Goal: Information Seeking & Learning: Learn about a topic

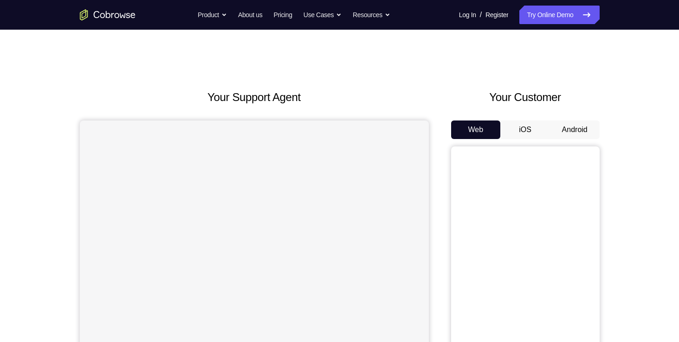
click at [573, 131] on button "Android" at bounding box center [575, 130] width 50 height 19
click at [639, 155] on div "Your Support Agent Your Customer Web iOS Android Next Steps We’d be happy to gi…" at bounding box center [339, 336] width 679 height 612
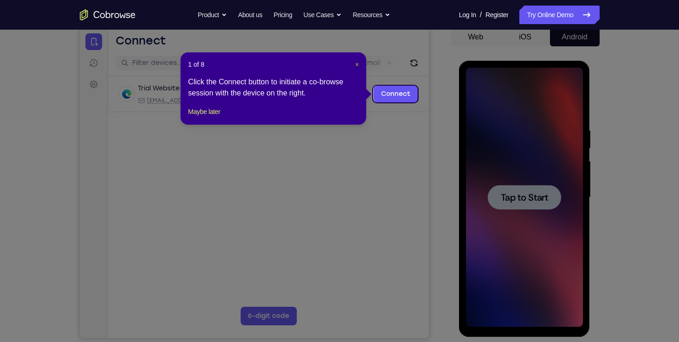
click at [359, 61] on span "×" at bounding box center [357, 64] width 4 height 7
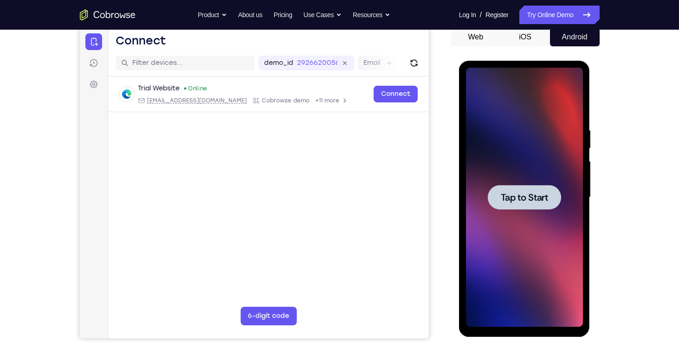
click at [523, 203] on div at bounding box center [524, 197] width 73 height 25
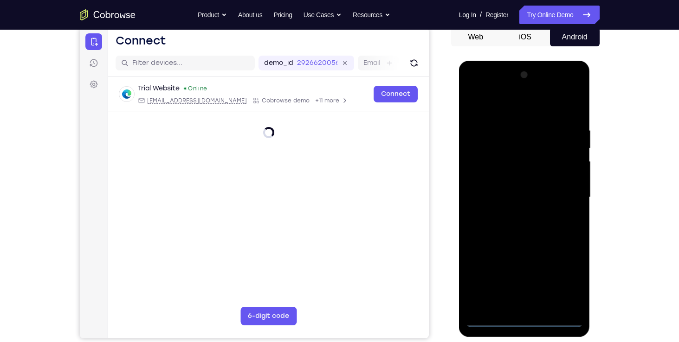
click at [522, 321] on div at bounding box center [524, 198] width 117 height 260
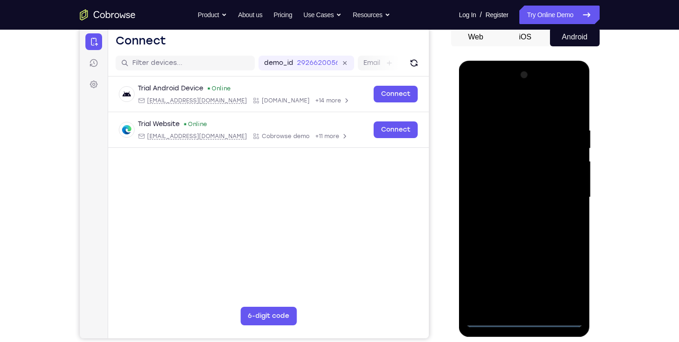
click at [529, 301] on div at bounding box center [524, 198] width 117 height 260
click at [516, 253] on div at bounding box center [524, 198] width 117 height 260
click at [553, 252] on div at bounding box center [524, 198] width 117 height 260
click at [559, 270] on div at bounding box center [524, 198] width 117 height 260
click at [555, 239] on div at bounding box center [524, 198] width 117 height 260
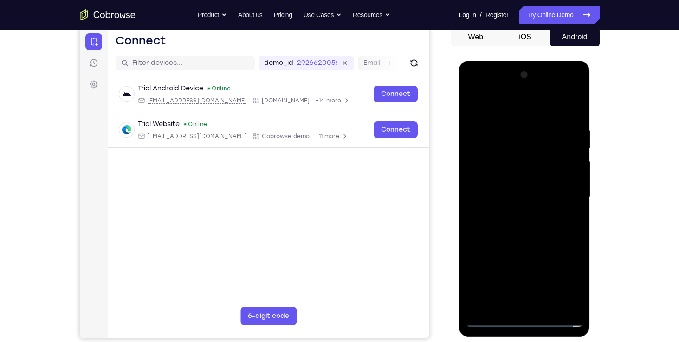
click at [573, 302] on div at bounding box center [524, 198] width 117 height 260
click at [573, 300] on div at bounding box center [524, 198] width 117 height 260
click at [477, 148] on div at bounding box center [524, 198] width 117 height 260
click at [560, 170] on div at bounding box center [524, 198] width 117 height 260
click at [576, 103] on div at bounding box center [524, 198] width 117 height 260
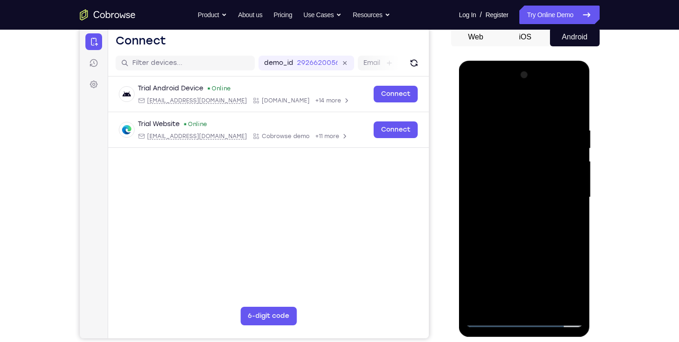
click at [526, 109] on div at bounding box center [524, 198] width 117 height 260
click at [536, 289] on div at bounding box center [524, 198] width 117 height 260
click at [475, 272] on div at bounding box center [524, 198] width 117 height 260
click at [489, 270] on div at bounding box center [524, 198] width 117 height 260
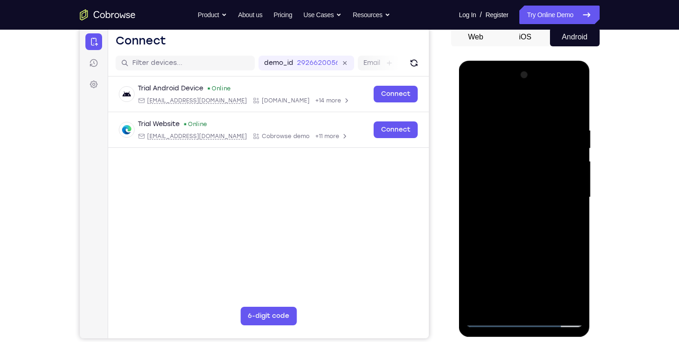
click at [477, 268] on div at bounding box center [524, 198] width 117 height 260
click at [547, 288] on div at bounding box center [524, 198] width 117 height 260
click at [517, 253] on div at bounding box center [524, 198] width 117 height 260
click at [528, 306] on div at bounding box center [524, 198] width 117 height 260
click at [558, 286] on div at bounding box center [524, 198] width 117 height 260
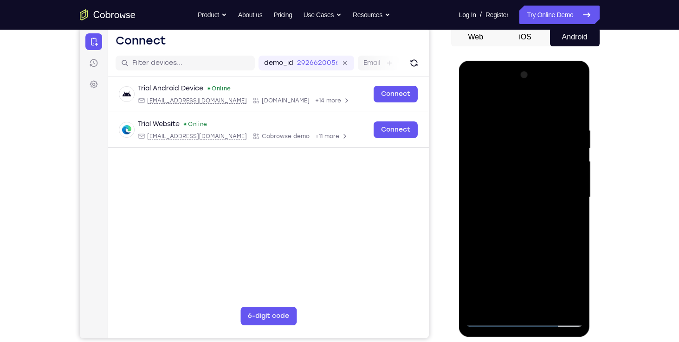
click at [476, 272] on div at bounding box center [524, 198] width 117 height 260
click at [522, 270] on div at bounding box center [524, 198] width 117 height 260
click at [501, 270] on div at bounding box center [524, 198] width 117 height 260
click at [527, 251] on div at bounding box center [524, 198] width 117 height 260
click at [576, 302] on div at bounding box center [524, 198] width 117 height 260
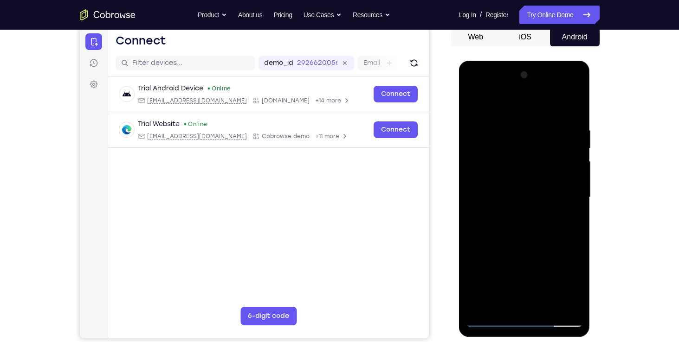
click at [576, 302] on div at bounding box center [524, 198] width 117 height 260
click at [534, 118] on div at bounding box center [524, 198] width 117 height 260
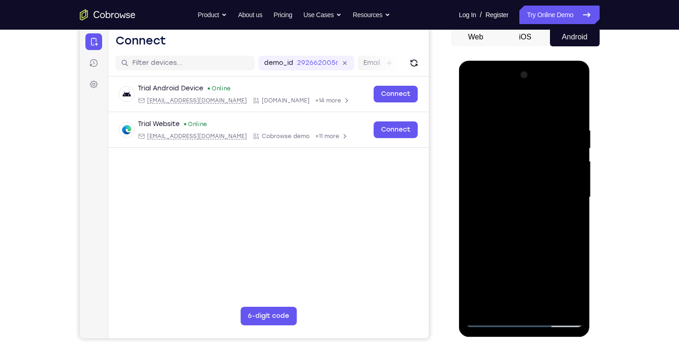
click at [570, 107] on div at bounding box center [524, 198] width 117 height 260
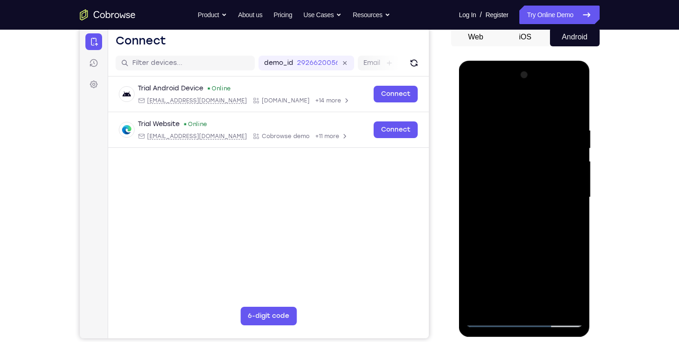
click at [570, 107] on div at bounding box center [524, 198] width 117 height 260
click at [554, 106] on div at bounding box center [524, 198] width 117 height 260
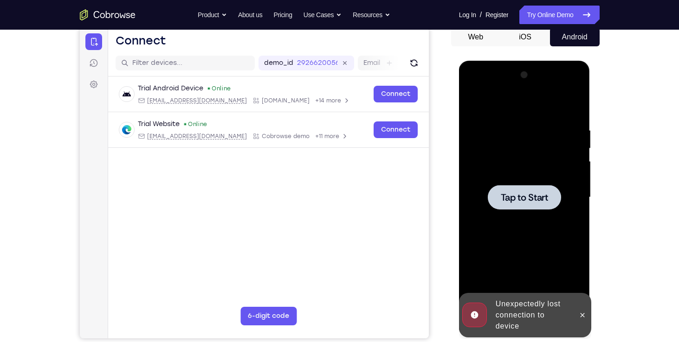
click at [533, 194] on span "Tap to Start" at bounding box center [524, 197] width 47 height 9
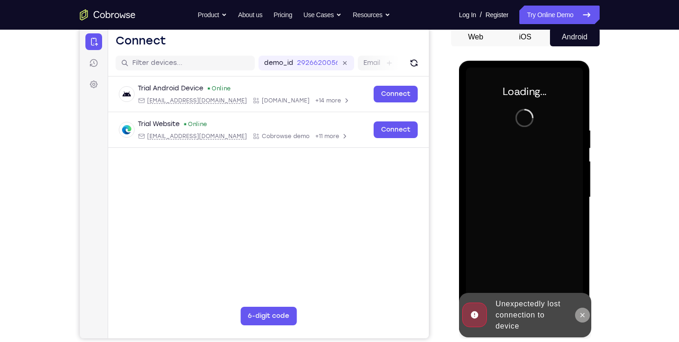
click at [583, 313] on icon at bounding box center [582, 315] width 7 height 7
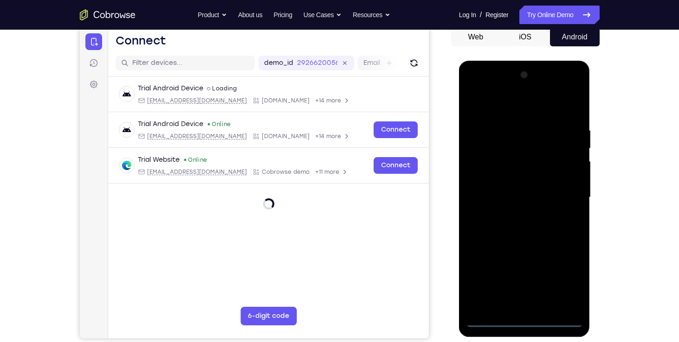
click at [525, 322] on div at bounding box center [524, 198] width 117 height 260
click at [520, 299] on div at bounding box center [524, 198] width 117 height 260
click at [518, 254] on div at bounding box center [524, 198] width 117 height 260
click at [552, 255] on div at bounding box center [524, 198] width 117 height 260
click at [555, 269] on div at bounding box center [524, 198] width 117 height 260
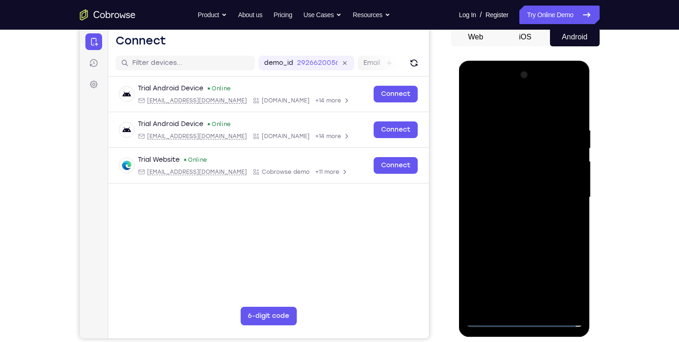
click at [521, 238] on div at bounding box center [524, 198] width 117 height 260
click at [573, 304] on div at bounding box center [524, 198] width 117 height 260
click at [505, 216] on div at bounding box center [524, 198] width 117 height 260
click at [562, 169] on div at bounding box center [524, 198] width 117 height 260
click at [559, 172] on div at bounding box center [524, 198] width 117 height 260
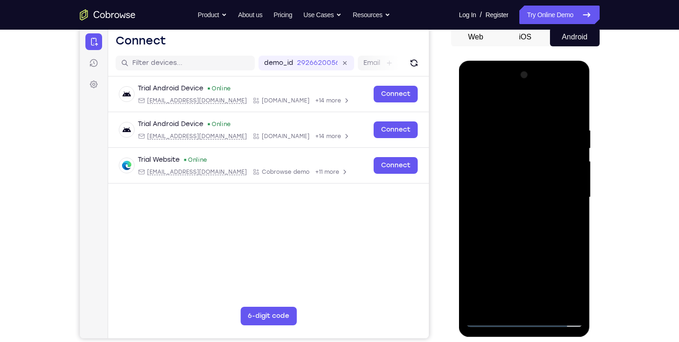
click at [500, 305] on div at bounding box center [524, 198] width 117 height 260
click at [575, 305] on div at bounding box center [524, 198] width 117 height 260
click at [548, 310] on div at bounding box center [524, 198] width 117 height 260
click at [476, 307] on div at bounding box center [524, 198] width 117 height 260
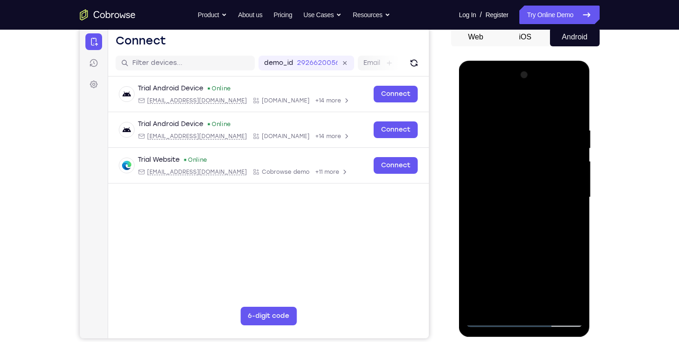
click at [573, 246] on div at bounding box center [524, 198] width 117 height 260
click at [574, 248] on div at bounding box center [524, 198] width 117 height 260
click at [522, 222] on div at bounding box center [524, 198] width 117 height 260
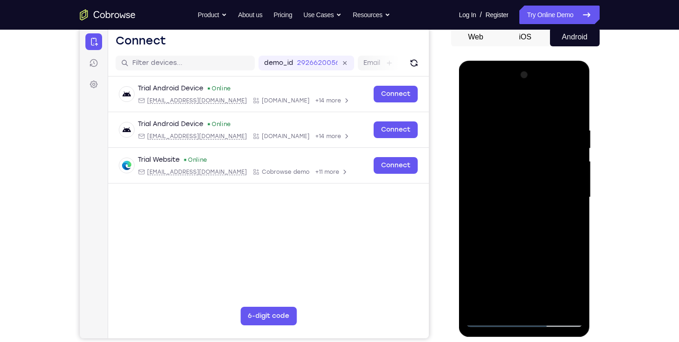
click at [472, 88] on div at bounding box center [524, 198] width 117 height 260
click at [473, 90] on div at bounding box center [524, 198] width 117 height 260
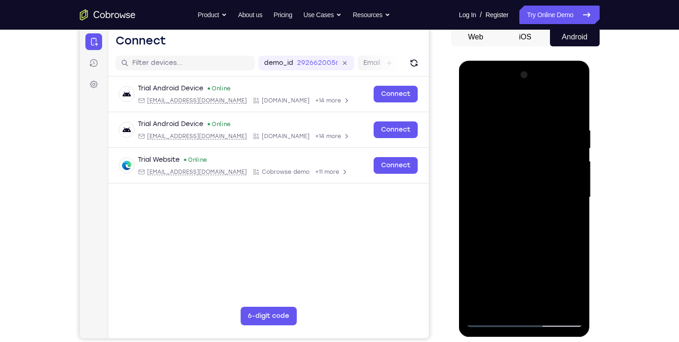
click at [473, 88] on div at bounding box center [524, 198] width 117 height 260
click at [554, 322] on div at bounding box center [524, 198] width 117 height 260
click at [514, 203] on div at bounding box center [524, 198] width 117 height 260
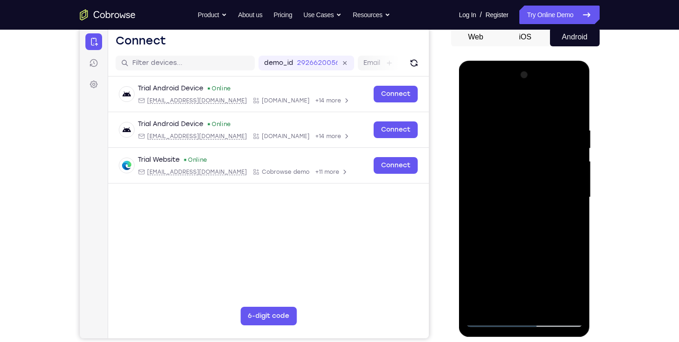
click at [513, 109] on div at bounding box center [524, 198] width 117 height 260
click at [572, 89] on div at bounding box center [524, 198] width 117 height 260
click at [508, 129] on div at bounding box center [524, 198] width 117 height 260
click at [503, 129] on div at bounding box center [524, 198] width 117 height 260
click at [533, 293] on div at bounding box center [524, 198] width 117 height 260
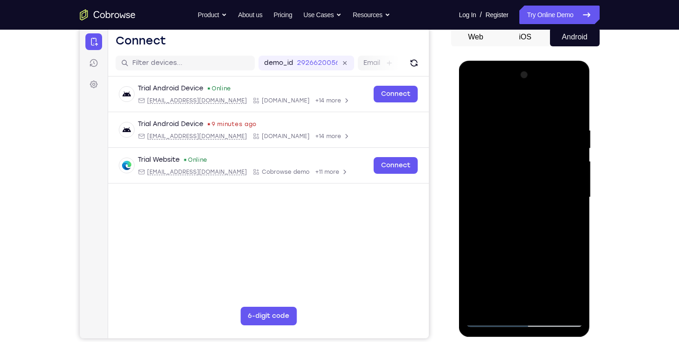
click at [540, 290] on div at bounding box center [524, 198] width 117 height 260
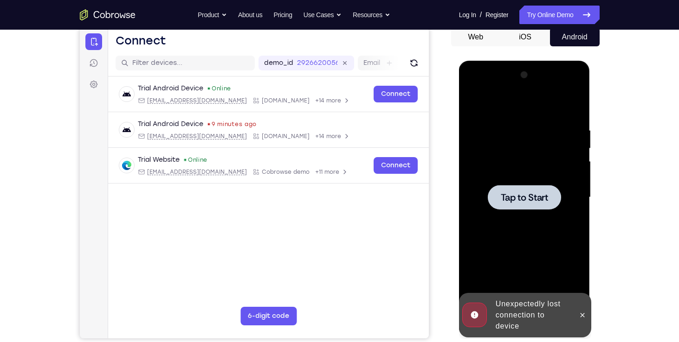
click at [544, 200] on span "Tap to Start" at bounding box center [524, 197] width 47 height 9
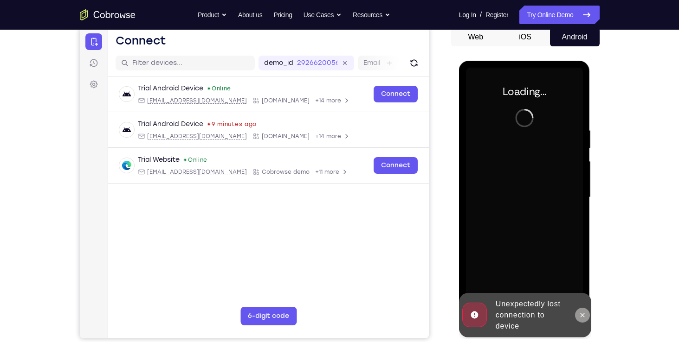
click at [577, 316] on button at bounding box center [582, 315] width 15 height 15
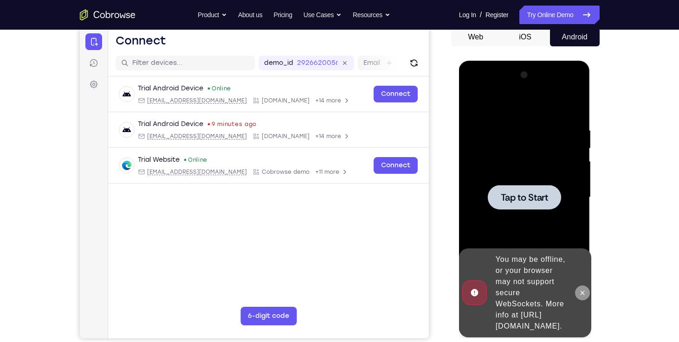
click at [582, 290] on icon at bounding box center [582, 293] width 7 height 7
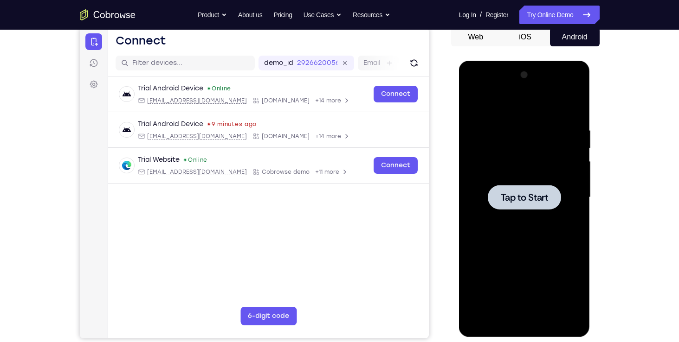
click at [543, 197] on span "Tap to Start" at bounding box center [524, 197] width 47 height 9
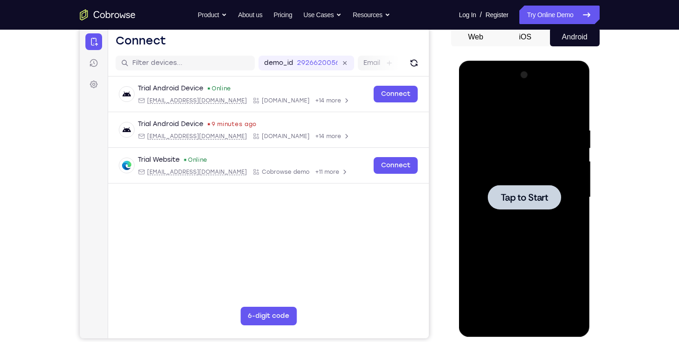
click at [543, 197] on span "Tap to Start" at bounding box center [524, 197] width 47 height 9
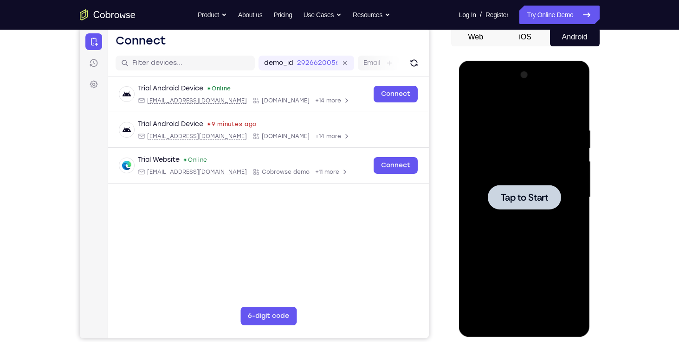
click at [543, 197] on span "Tap to Start" at bounding box center [524, 197] width 47 height 9
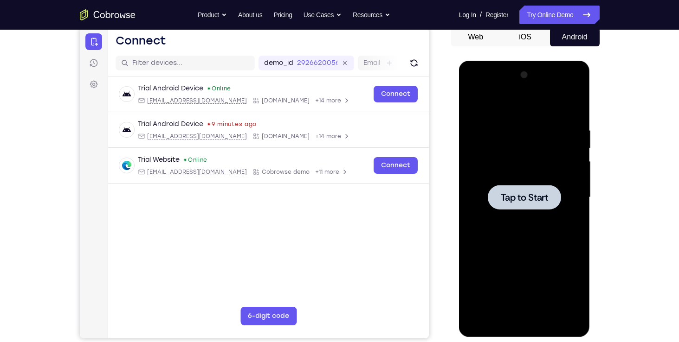
click at [543, 197] on span "Tap to Start" at bounding box center [524, 197] width 47 height 9
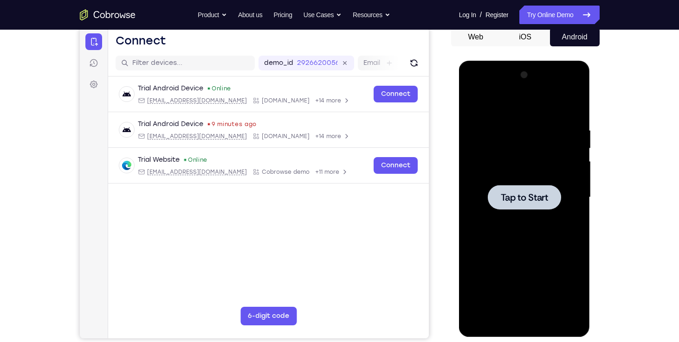
click at [543, 197] on span "Tap to Start" at bounding box center [524, 197] width 47 height 9
click at [526, 193] on span "Tap to Start" at bounding box center [524, 197] width 47 height 9
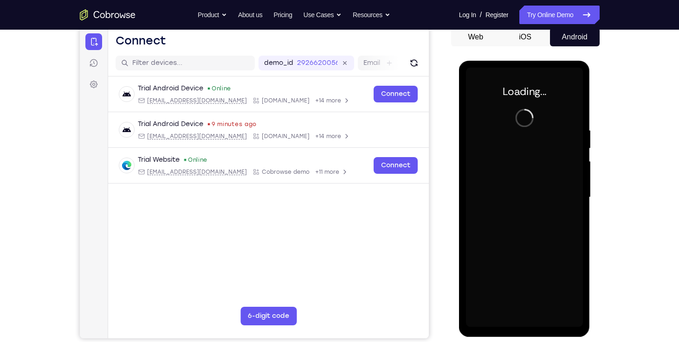
click at [526, 191] on div at bounding box center [524, 198] width 117 height 260
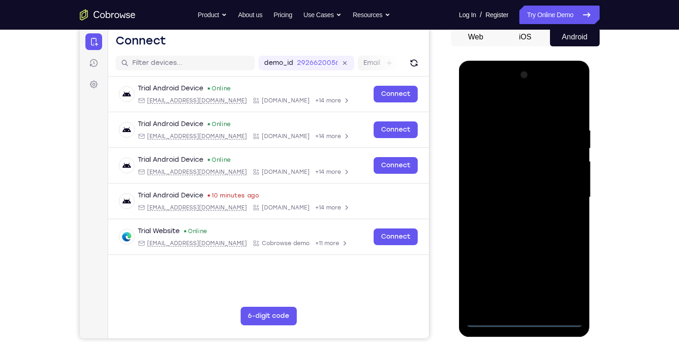
click at [526, 320] on div at bounding box center [524, 198] width 117 height 260
click at [527, 302] on div at bounding box center [524, 198] width 117 height 260
click at [517, 261] on div at bounding box center [524, 198] width 117 height 260
click at [576, 285] on div at bounding box center [524, 198] width 117 height 260
click at [553, 252] on div at bounding box center [524, 198] width 117 height 260
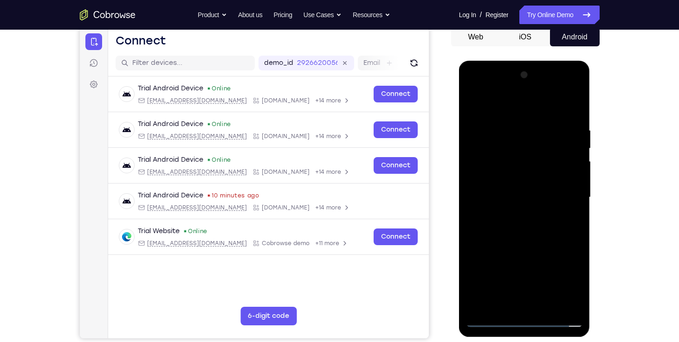
click at [546, 287] on div at bounding box center [524, 198] width 117 height 260
click at [488, 268] on div at bounding box center [524, 198] width 117 height 260
click at [516, 252] on div at bounding box center [524, 198] width 117 height 260
click at [555, 237] on div at bounding box center [524, 198] width 117 height 260
click at [574, 303] on div at bounding box center [524, 198] width 117 height 260
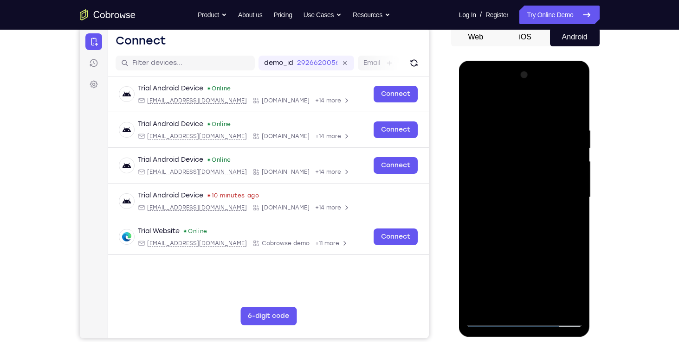
click at [484, 148] on div at bounding box center [524, 198] width 117 height 260
click at [548, 204] on div at bounding box center [524, 198] width 117 height 260
click at [546, 202] on div at bounding box center [524, 198] width 117 height 260
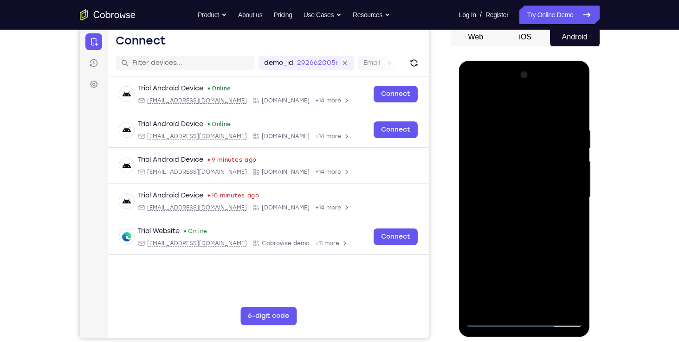
click at [546, 202] on div at bounding box center [524, 198] width 117 height 260
